Goal: Task Accomplishment & Management: Manage account settings

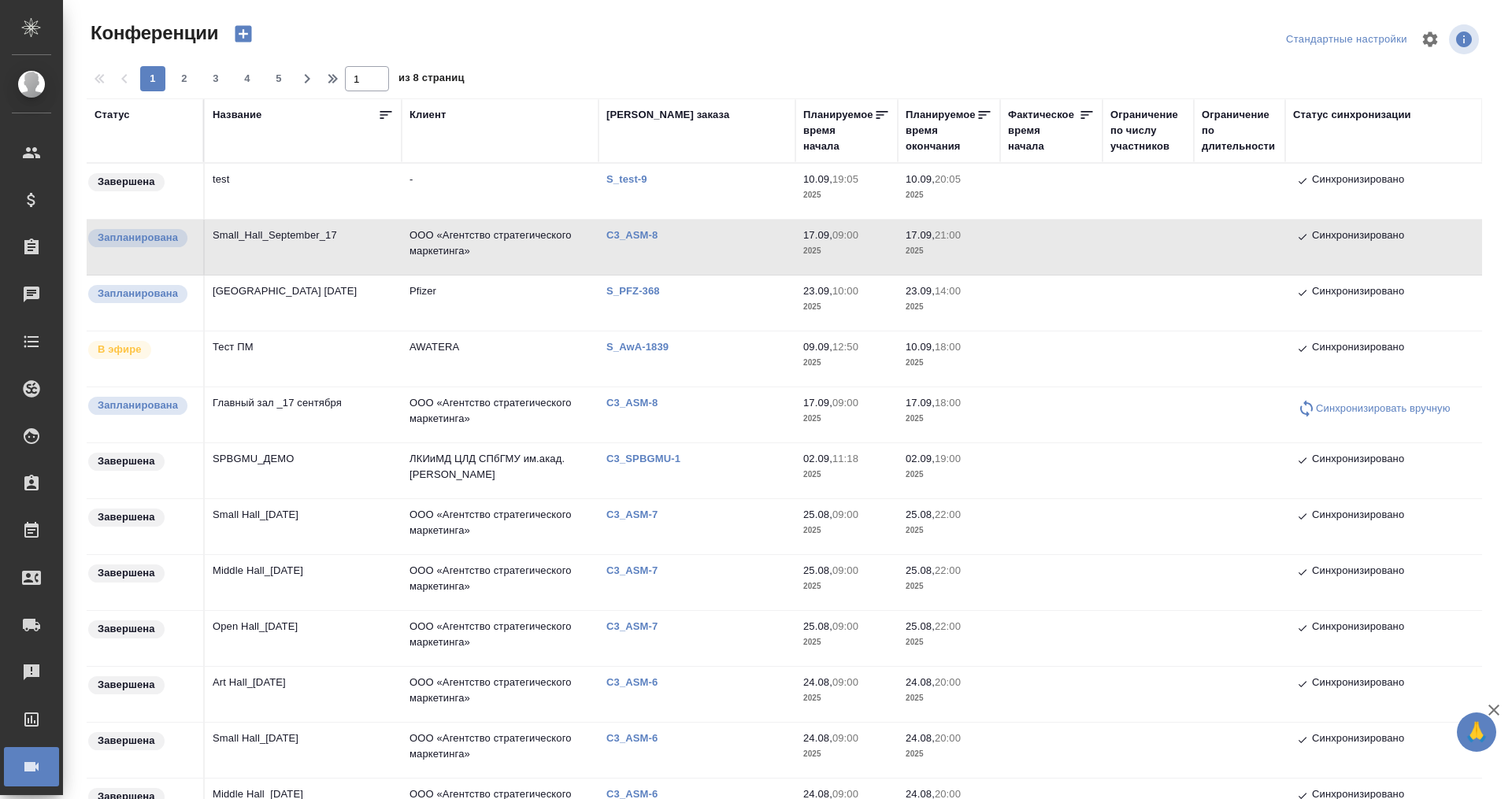
click at [251, 358] on td "Тест ПМ" at bounding box center [303, 359] width 197 height 55
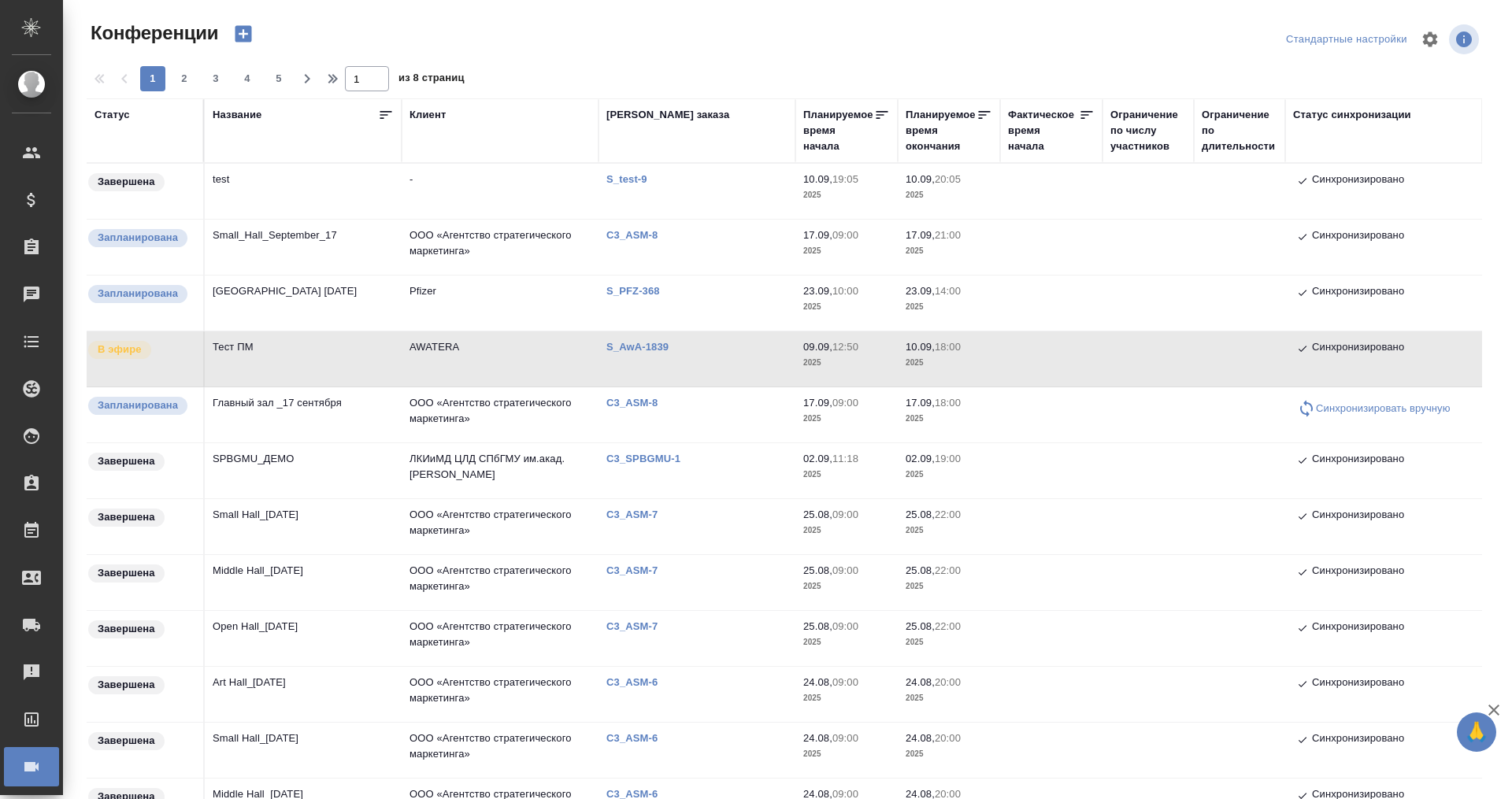
click at [251, 358] on td "Тест ПМ" at bounding box center [303, 359] width 197 height 55
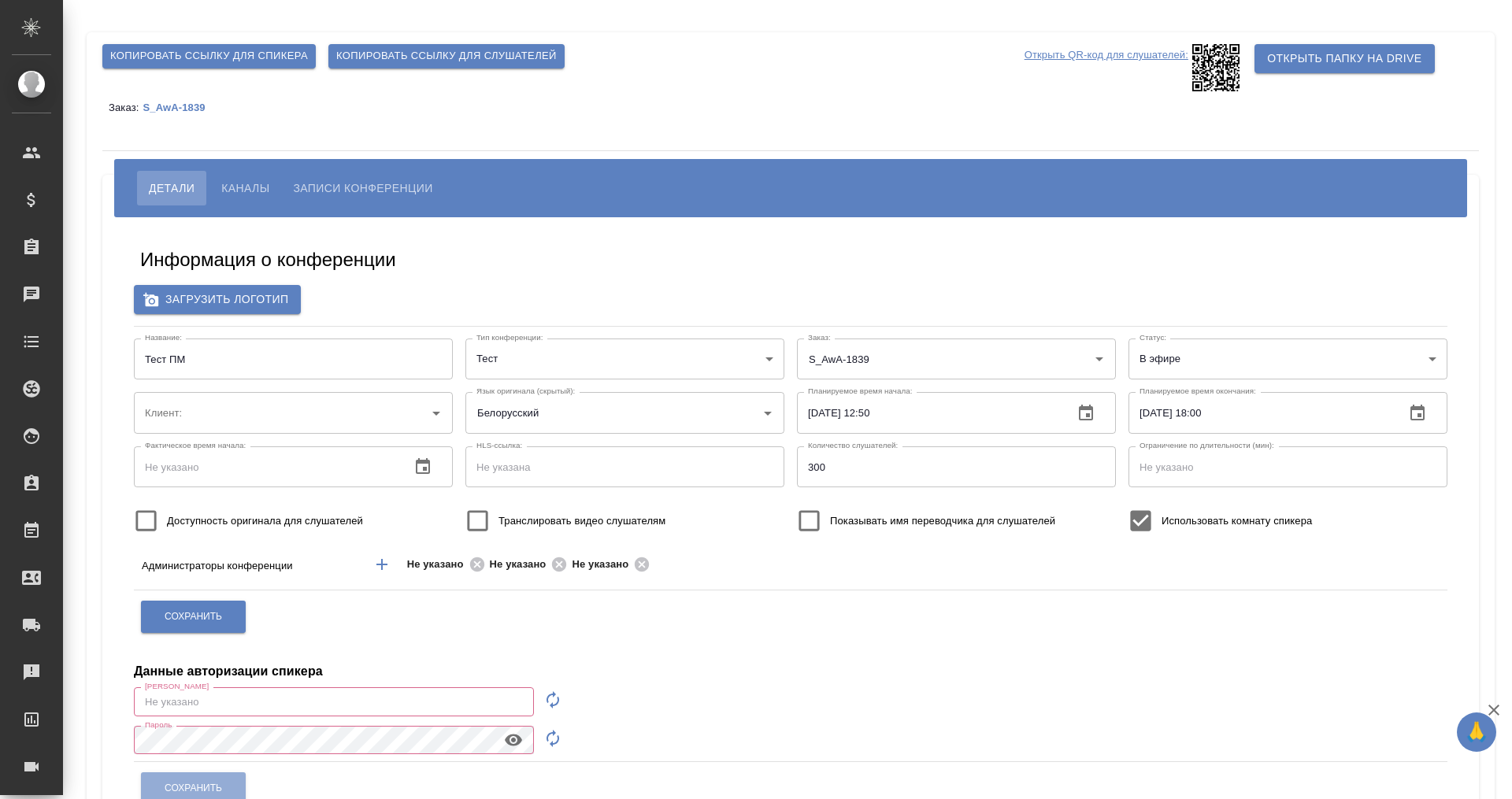
type input "AWATERA"
click at [224, 53] on span "Копировать ссылку для спикера" at bounding box center [209, 56] width 198 height 18
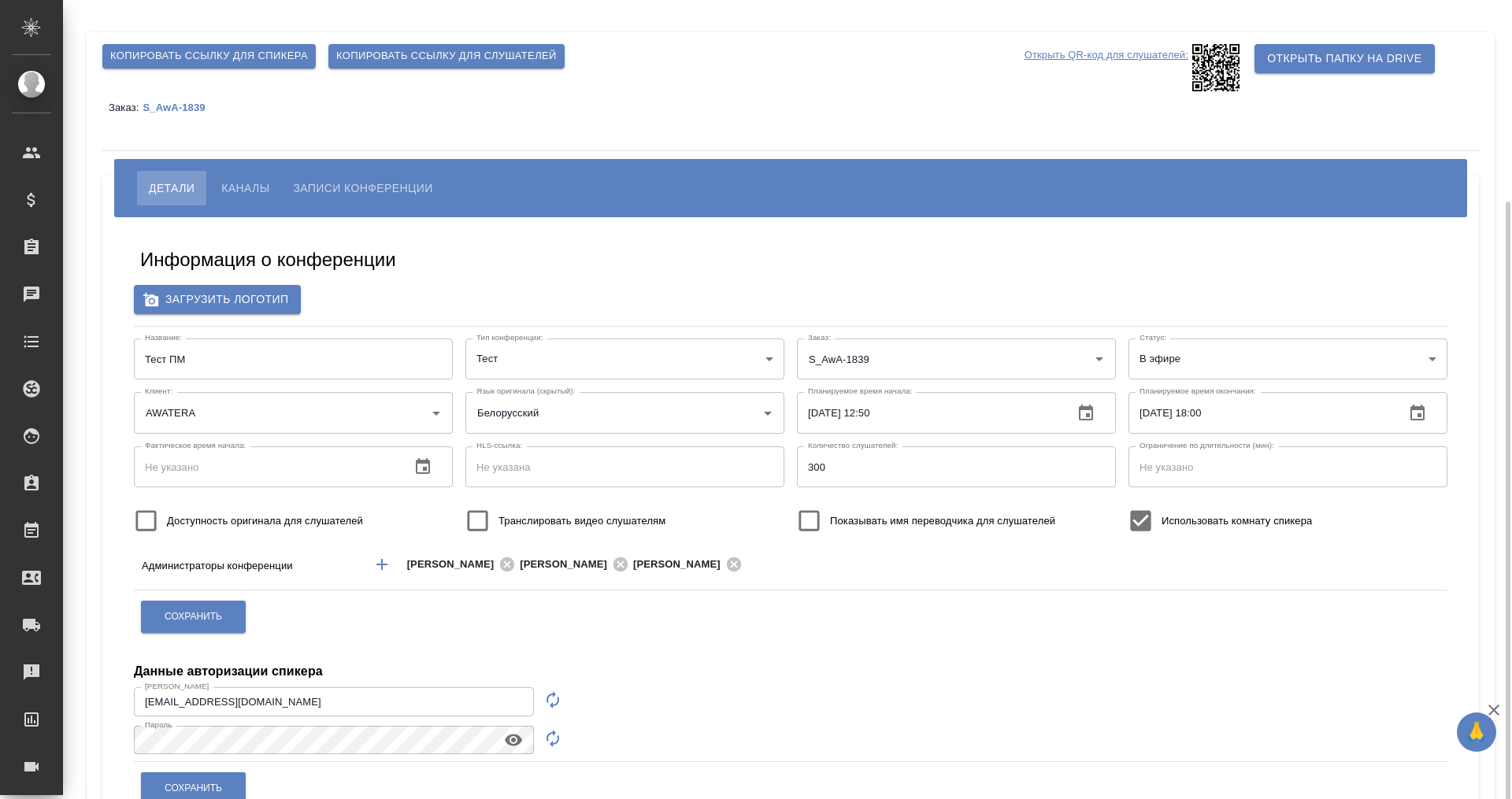
scroll to position [107, 0]
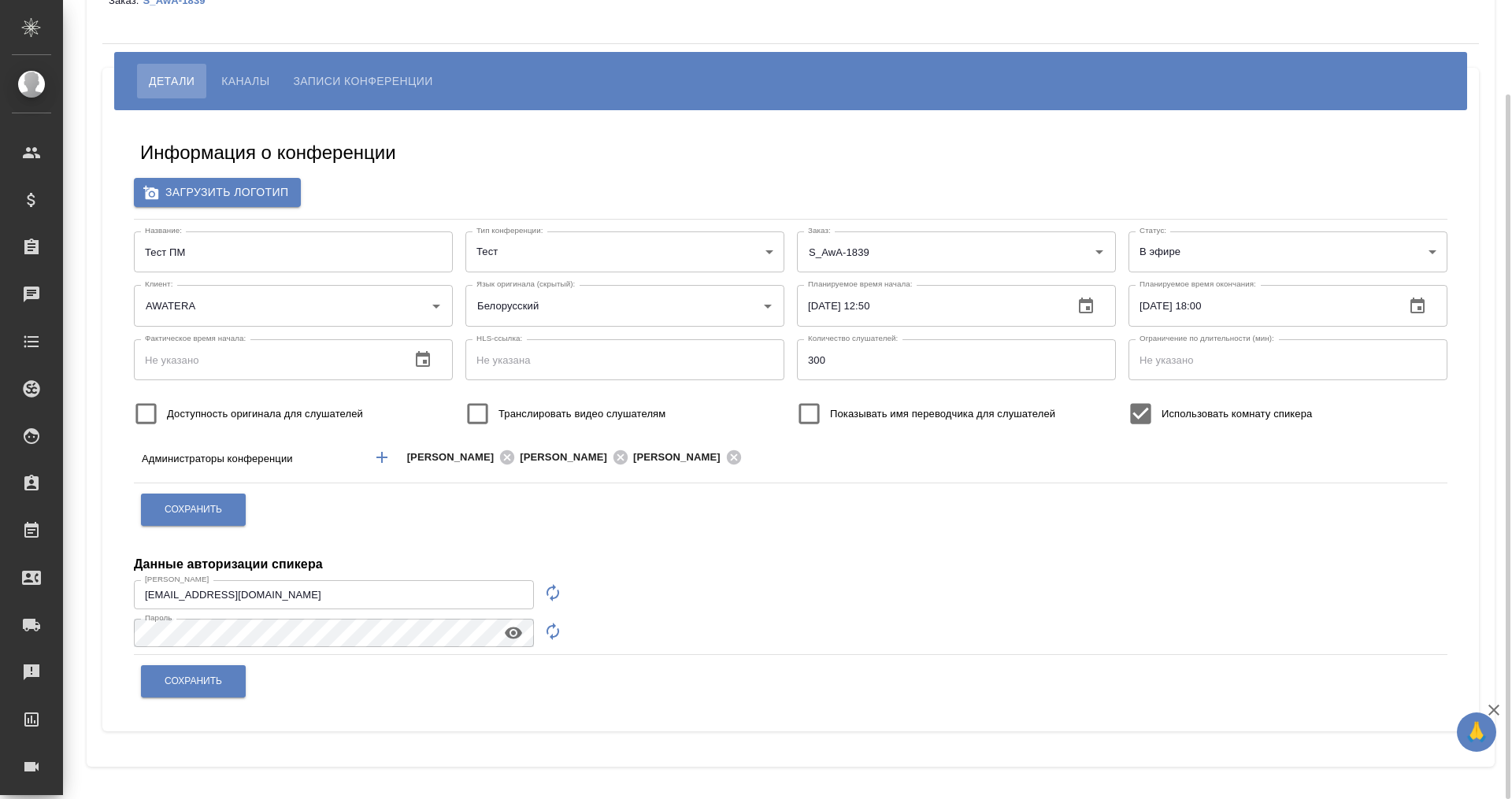
click at [547, 592] on icon "button" at bounding box center [553, 593] width 19 height 19
type input "speaker_8EoGPj0y"
click at [548, 632] on icon "button" at bounding box center [553, 631] width 12 height 17
drag, startPoint x: 366, startPoint y: 582, endPoint x: 140, endPoint y: 587, distance: 226.1
click at [140, 587] on input "speaker_8EoGPj0y" at bounding box center [334, 594] width 400 height 29
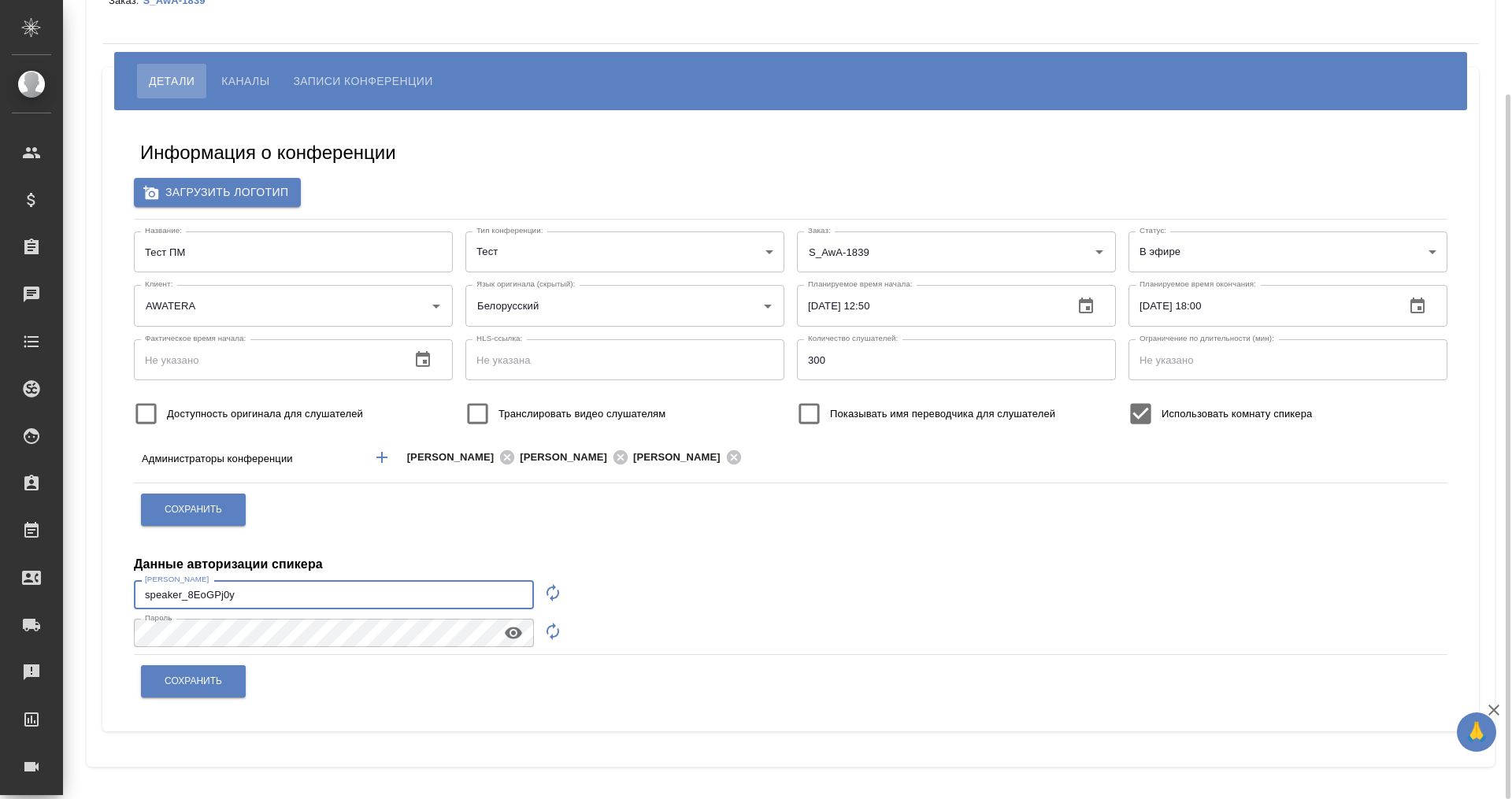
click at [507, 629] on icon "button" at bounding box center [514, 633] width 19 height 19
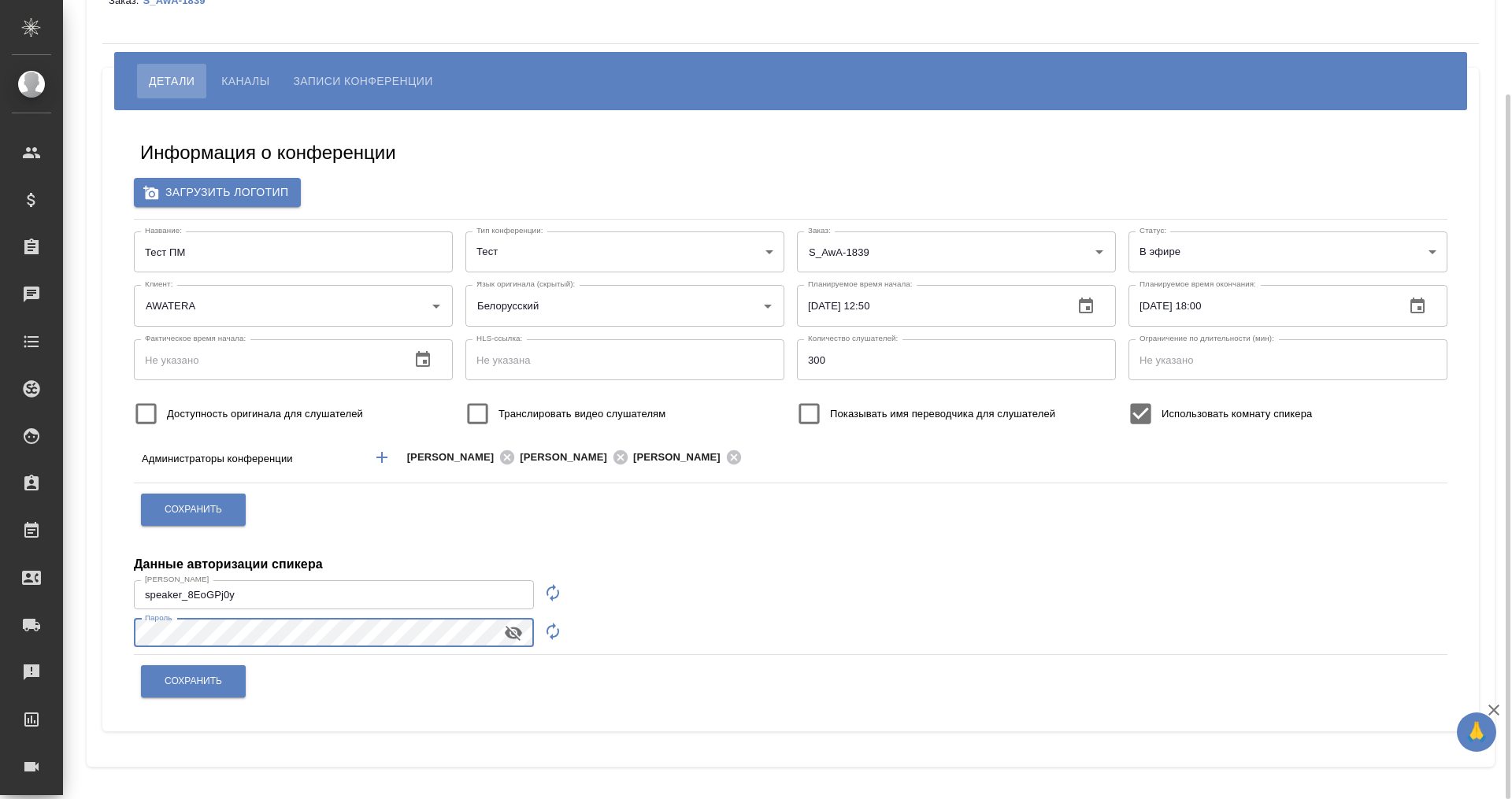
click at [66, 636] on div "Копировать ссылку для спикера Копировать ссылку для слушателей Открыть QR-код д…" at bounding box center [787, 346] width 1448 height 906
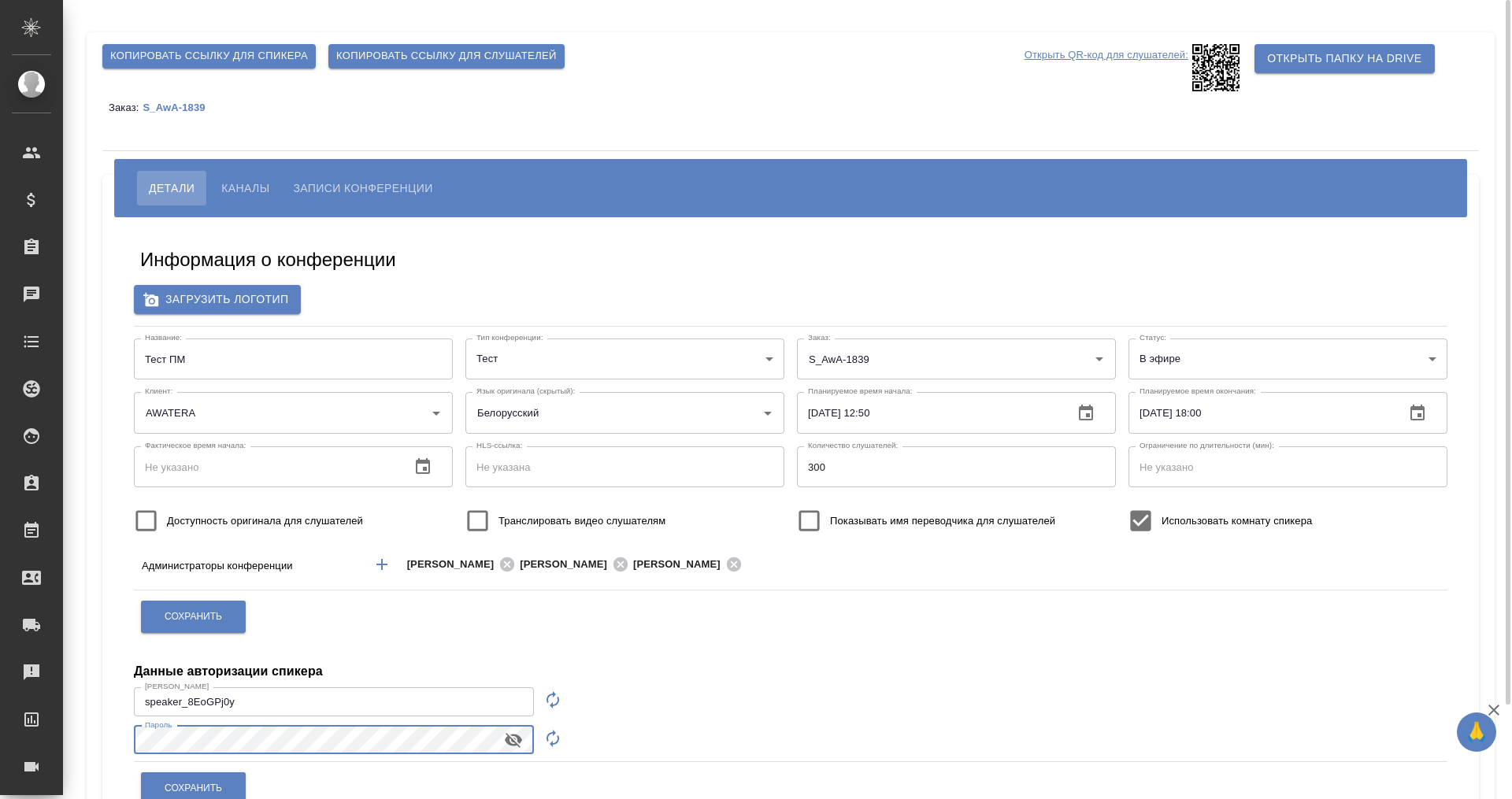
click at [210, 58] on span "Копировать ссылку для спикера" at bounding box center [209, 56] width 198 height 18
drag, startPoint x: 322, startPoint y: 695, endPoint x: 141, endPoint y: 701, distance: 181.1
click at [141, 701] on input "speaker_8EoGPj0y" at bounding box center [334, 702] width 400 height 29
click at [1246, 409] on input "[DATE] 18:00" at bounding box center [1260, 412] width 264 height 41
click at [1407, 409] on button "button" at bounding box center [1416, 413] width 37 height 37
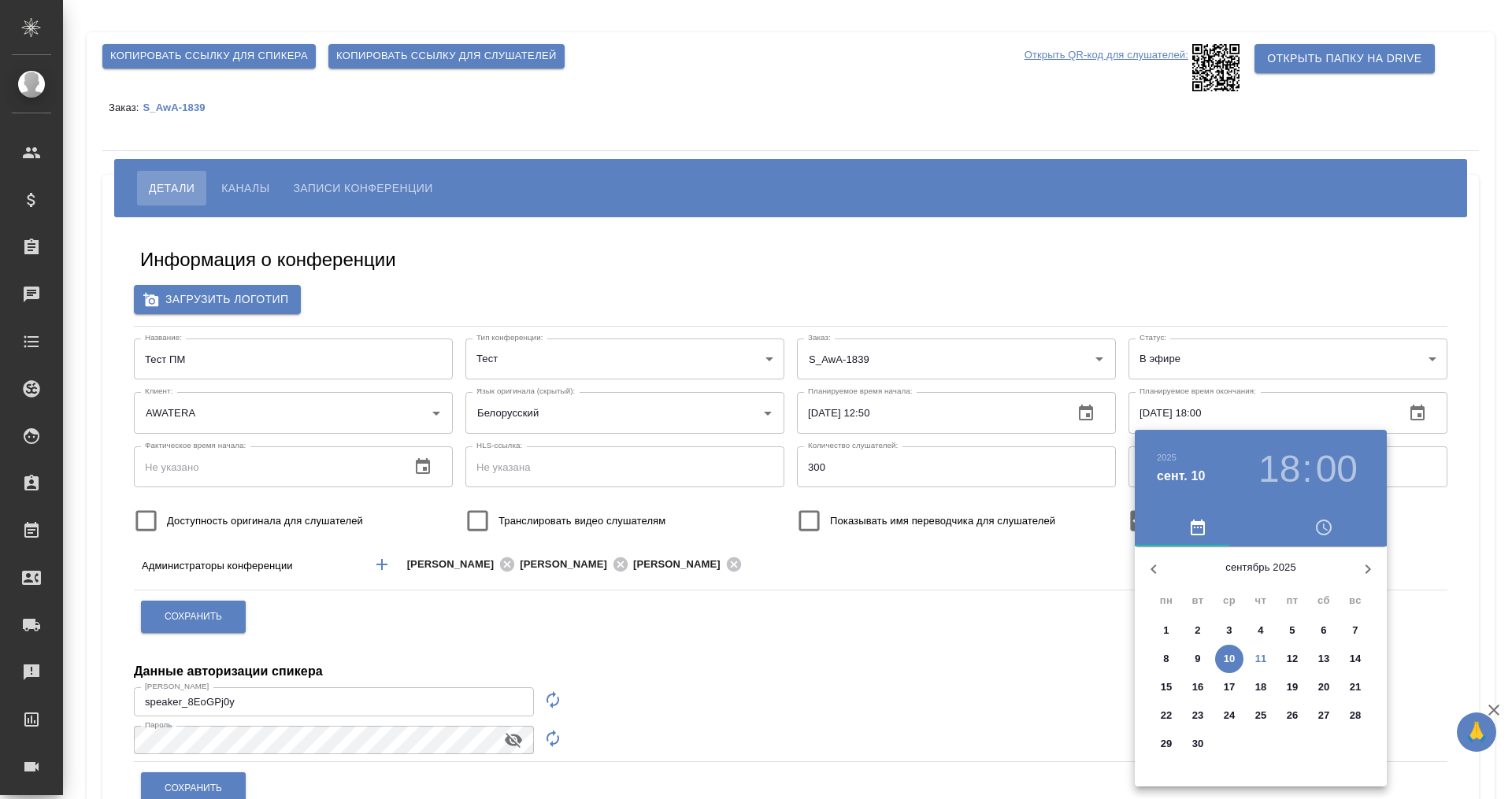
click at [1256, 655] on p "11" at bounding box center [1261, 659] width 12 height 16
type input "[DATE] 18:00"
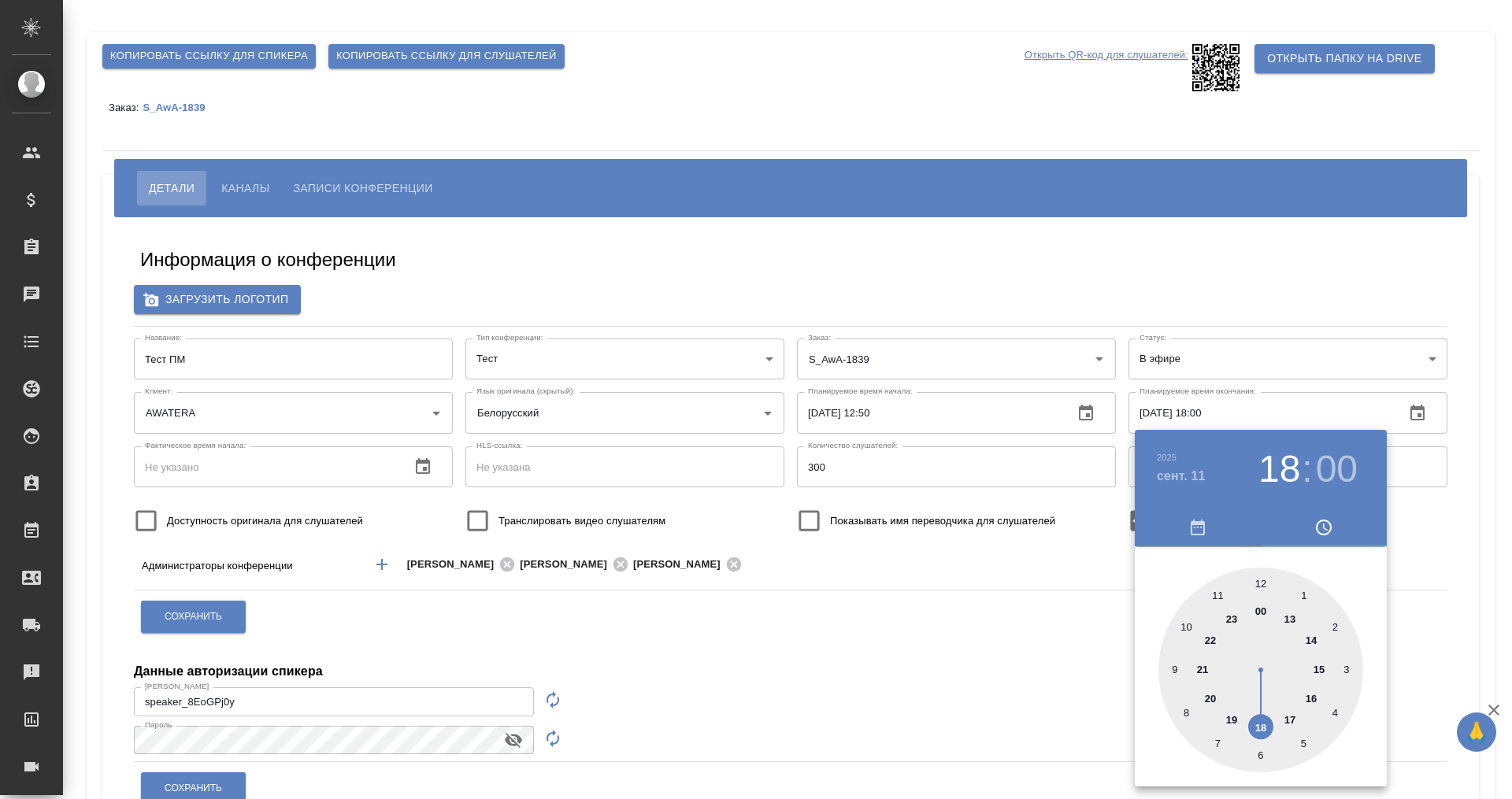
click at [1060, 664] on div at bounding box center [756, 400] width 1512 height 799
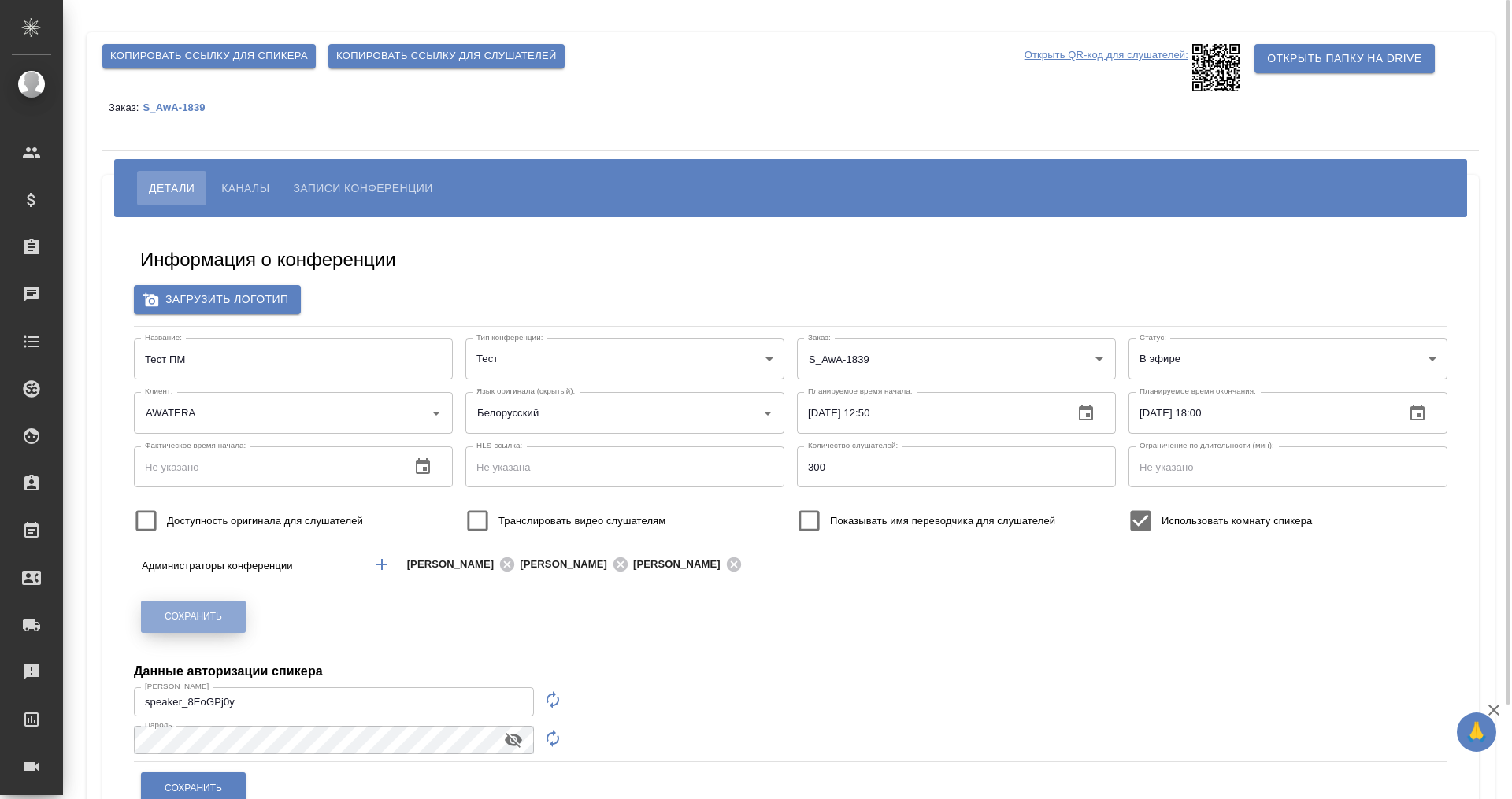
click at [195, 617] on span "Сохранить" at bounding box center [193, 616] width 57 height 13
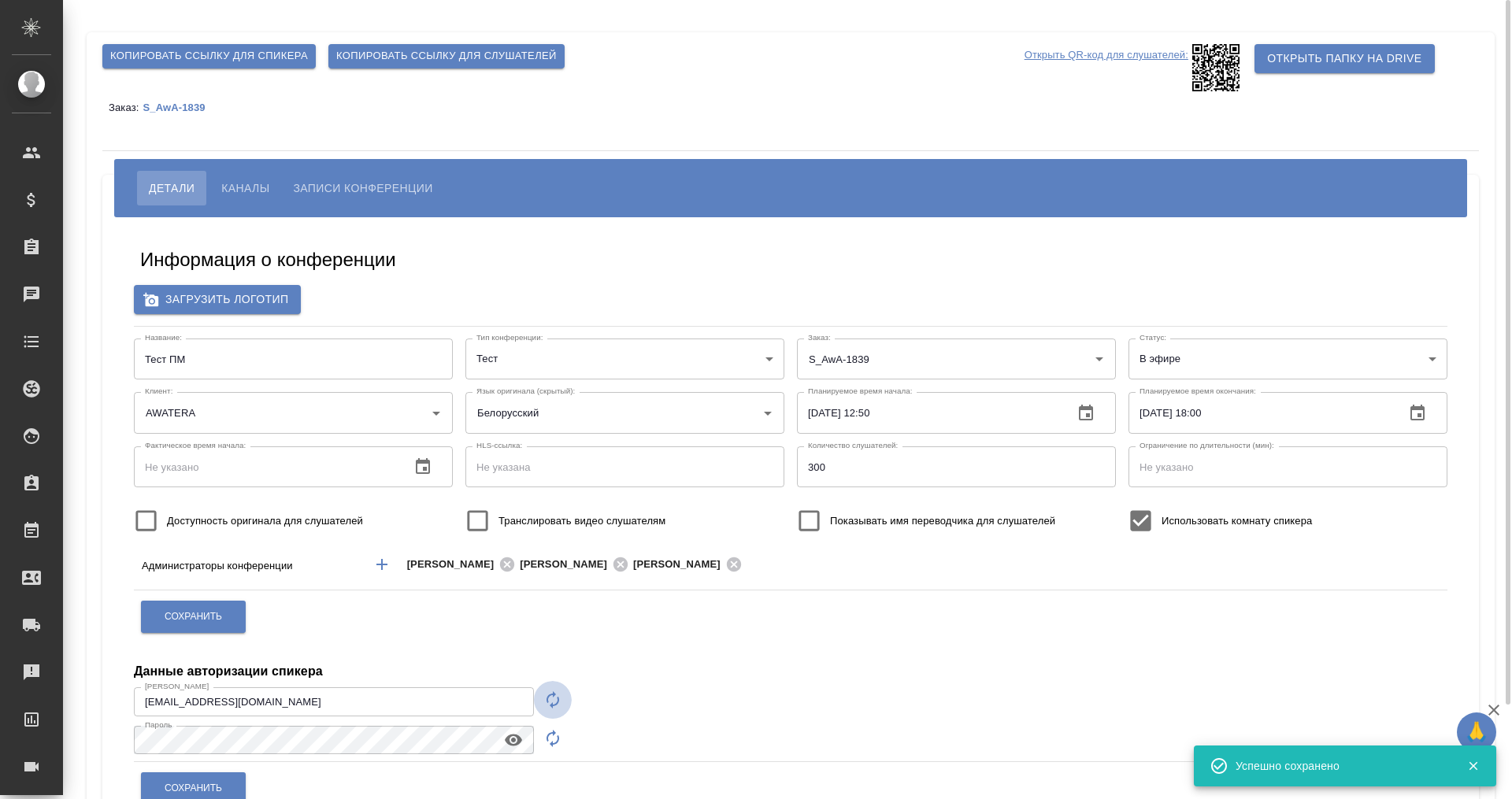
click at [552, 696] on icon "button" at bounding box center [553, 700] width 19 height 19
type input "speaker_5FIDreE5"
click at [545, 737] on icon "button" at bounding box center [553, 739] width 19 height 19
drag, startPoint x: 366, startPoint y: 697, endPoint x: 140, endPoint y: 702, distance: 226.1
click at [140, 702] on input "speaker_5FIDreE5" at bounding box center [334, 702] width 400 height 29
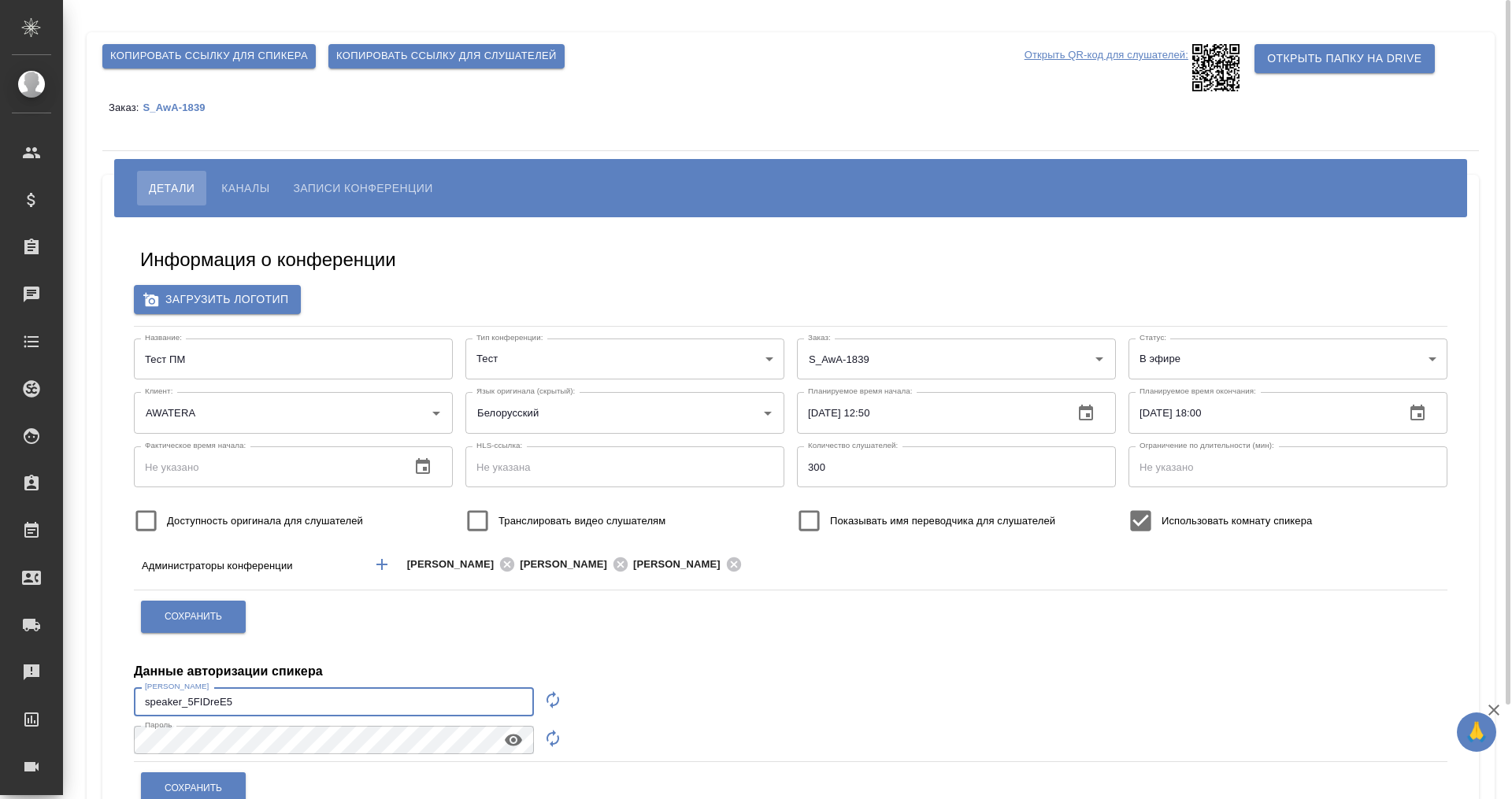
click at [507, 738] on icon "button" at bounding box center [514, 740] width 17 height 12
click at [128, 741] on div "Информация о конференции Загрузить логотип Название: Тест ПМ Название: Тип конф…" at bounding box center [790, 527] width 1345 height 598
click at [216, 178] on button "Каналы" at bounding box center [245, 188] width 71 height 35
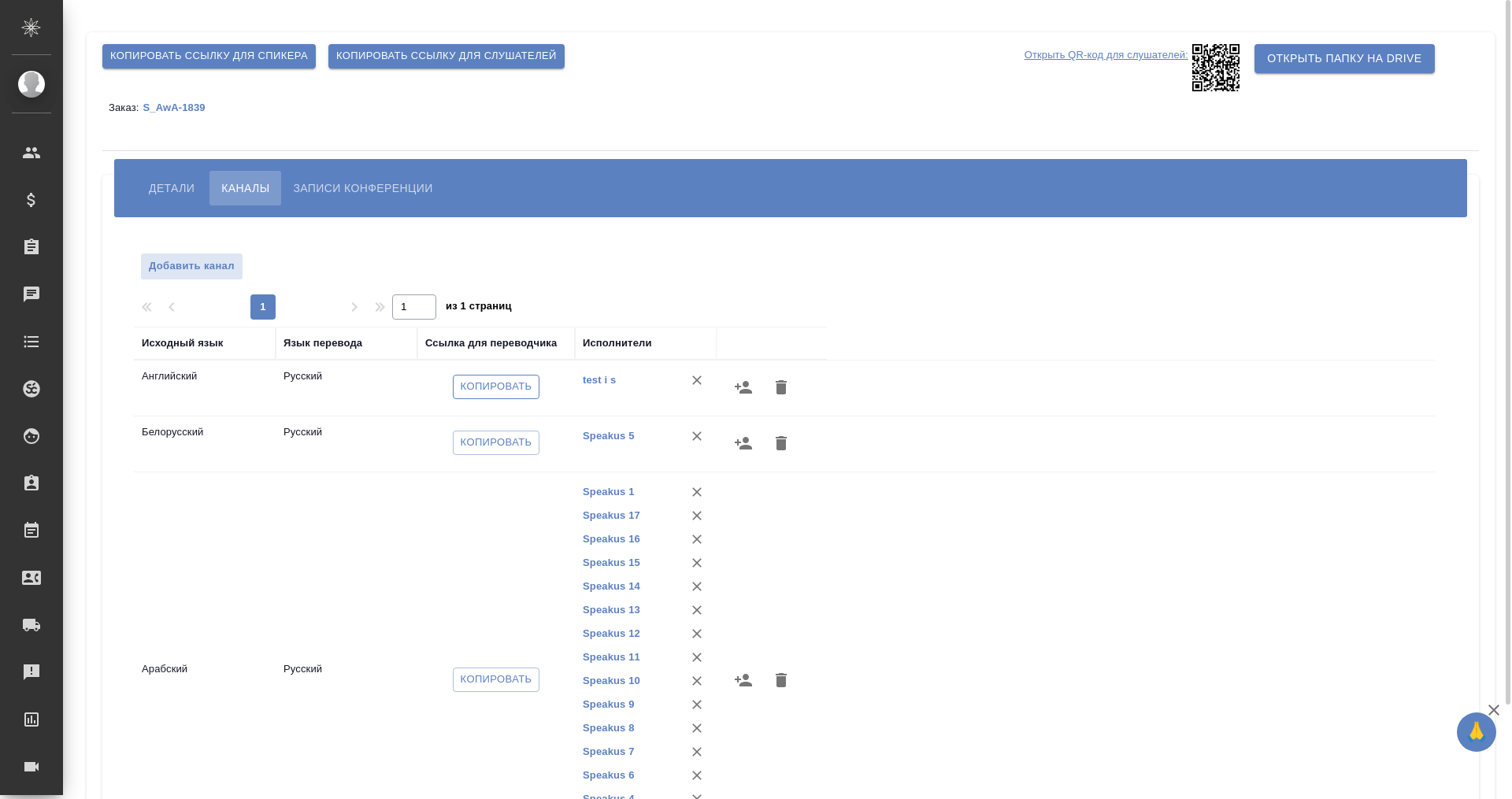
click at [491, 380] on span "Копировать" at bounding box center [496, 386] width 71 height 18
